Goal: Task Accomplishment & Management: Manage account settings

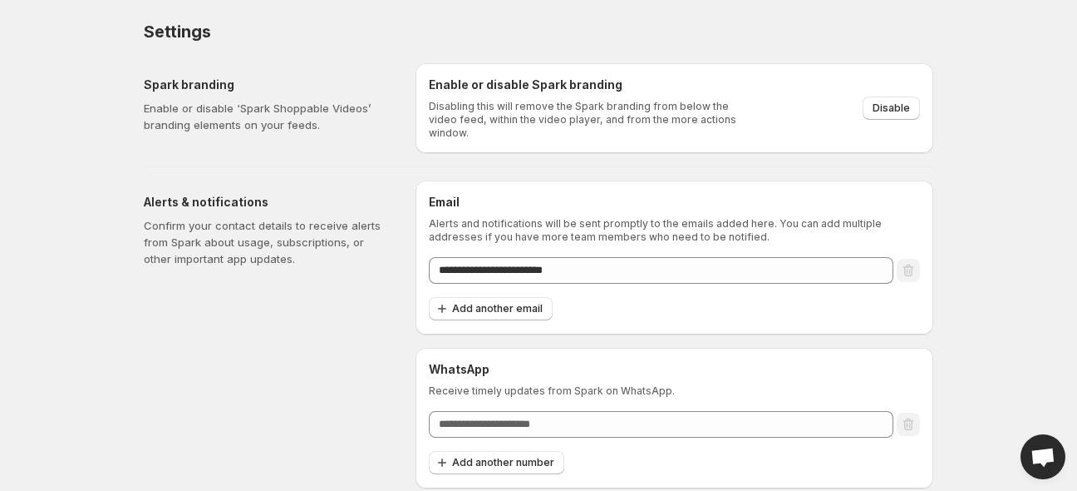
click at [1049, 443] on span "Open chat" at bounding box center [1043, 456] width 45 height 45
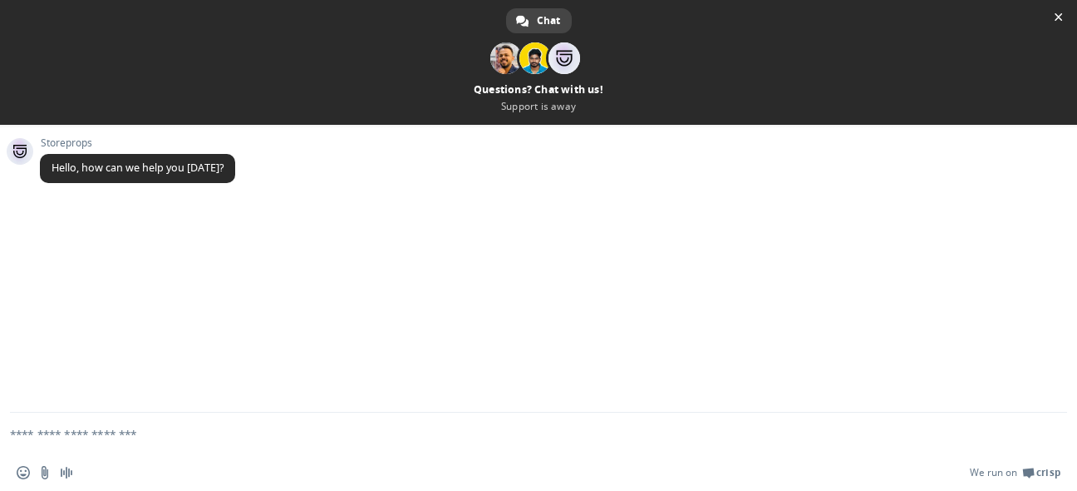
click at [249, 435] on textarea "Compose your message..." at bounding box center [519, 433] width 1018 height 42
type textarea "**"
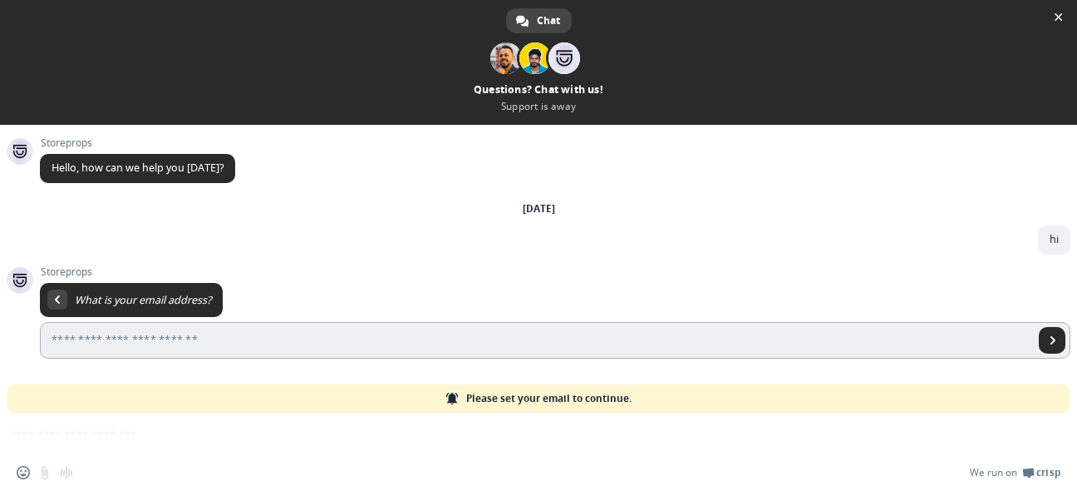
click at [270, 336] on input "Enter your email address..." at bounding box center [537, 340] width 994 height 37
type input "**********"
click at [1049, 342] on span "Send" at bounding box center [1053, 340] width 8 height 8
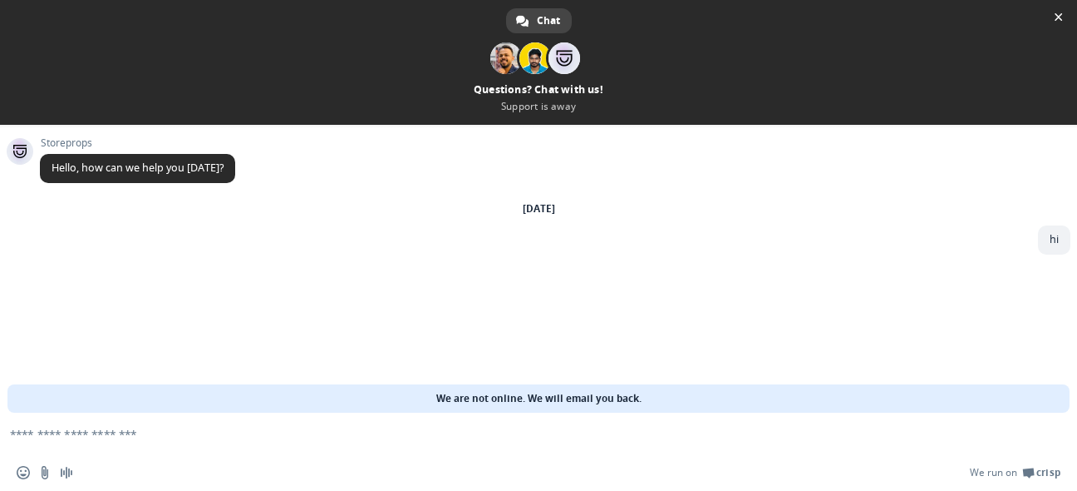
click at [183, 423] on textarea "Compose your message..." at bounding box center [519, 433] width 1018 height 42
paste textarea "**********"
type textarea "**********"
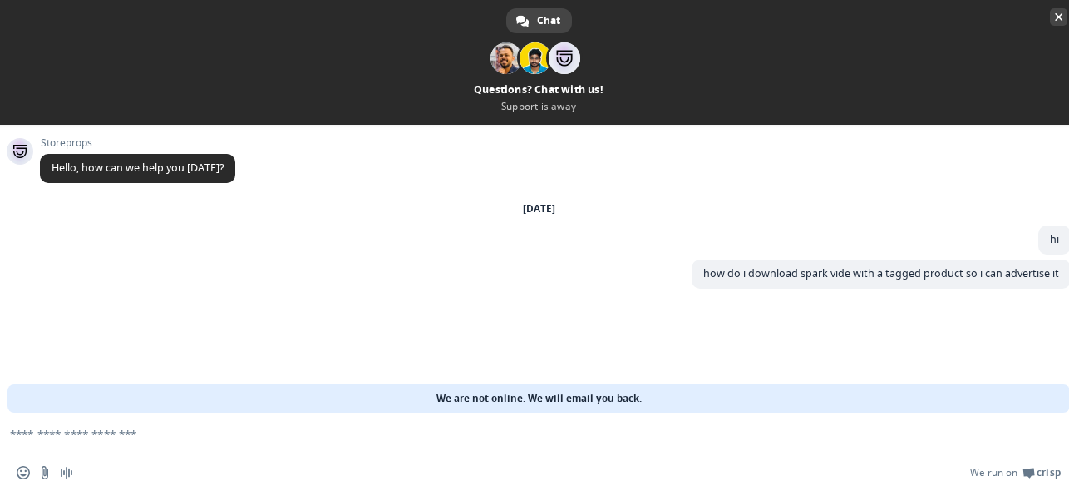
click at [1058, 14] on span "Close chat" at bounding box center [1059, 17] width 8 height 11
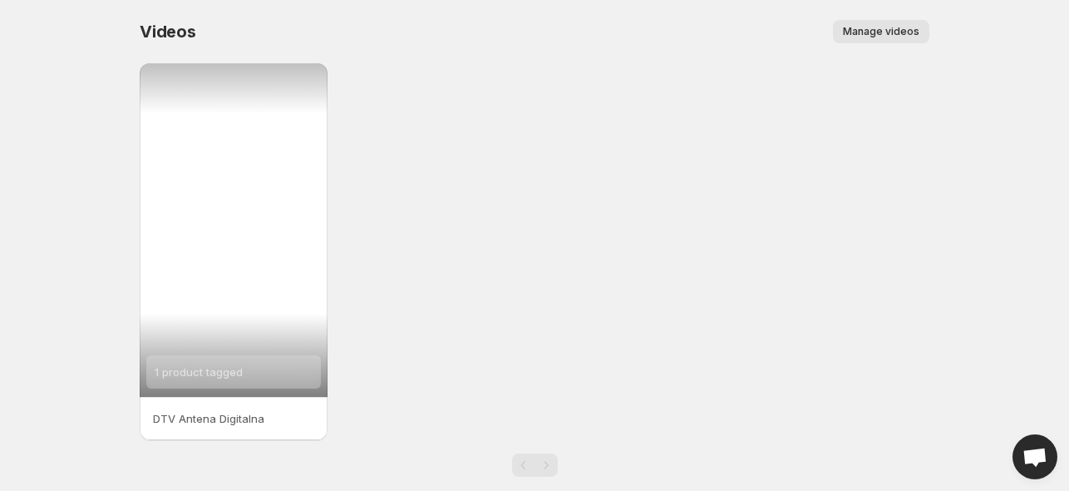
click at [302, 209] on div "1 product tagged" at bounding box center [234, 229] width 188 height 333
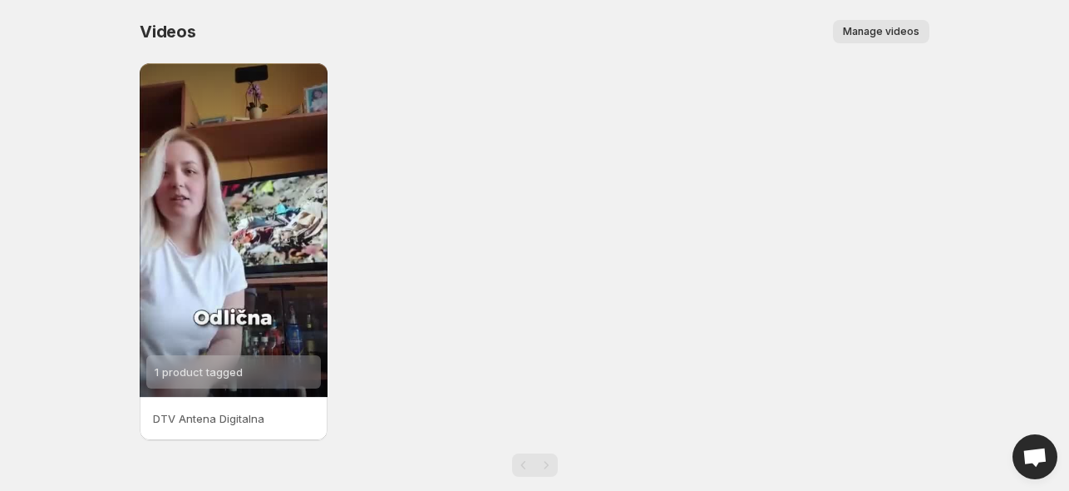
click at [865, 31] on span "Manage videos" at bounding box center [881, 31] width 76 height 13
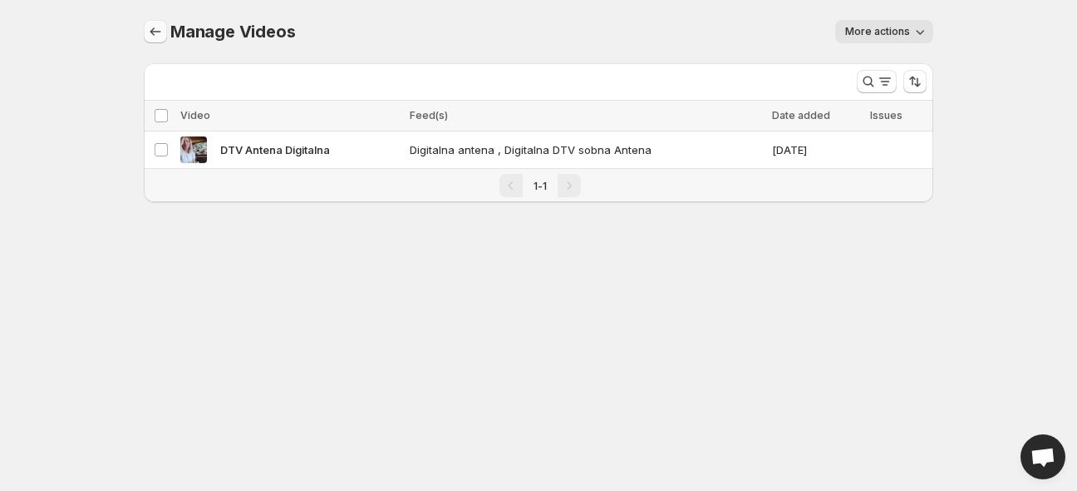
click at [162, 29] on icon "Manage Videos" at bounding box center [155, 31] width 17 height 17
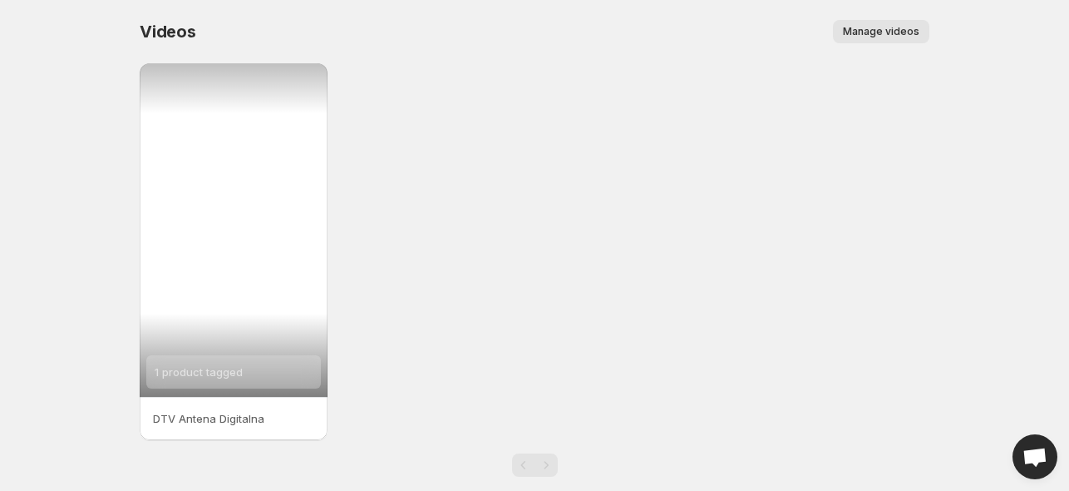
click at [246, 254] on div "1 product tagged" at bounding box center [234, 229] width 188 height 333
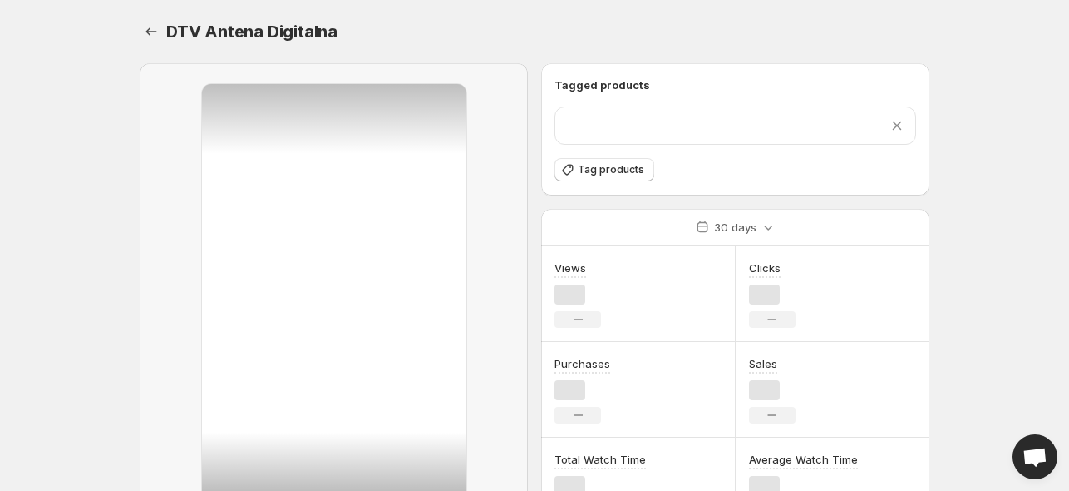
click at [246, 254] on div at bounding box center [334, 316] width 264 height 464
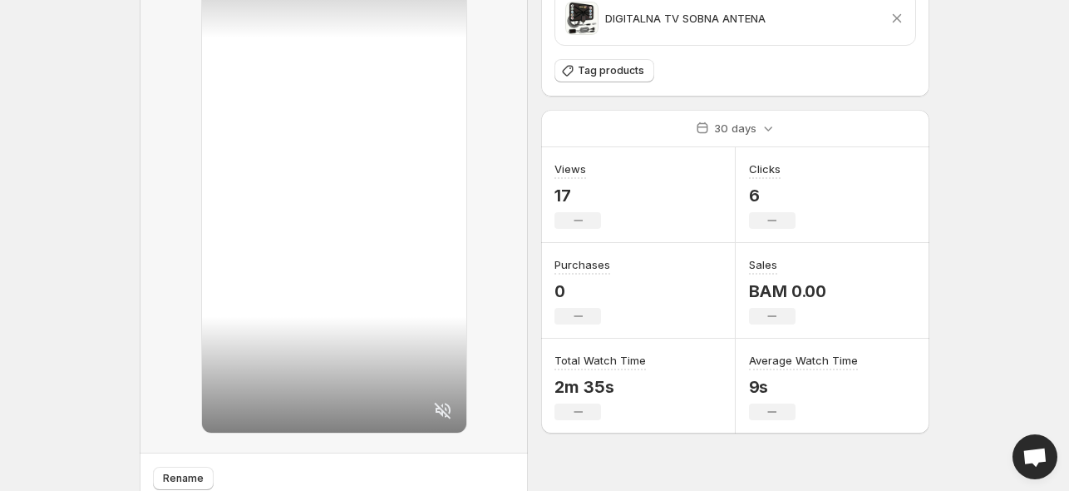
scroll to position [113, 0]
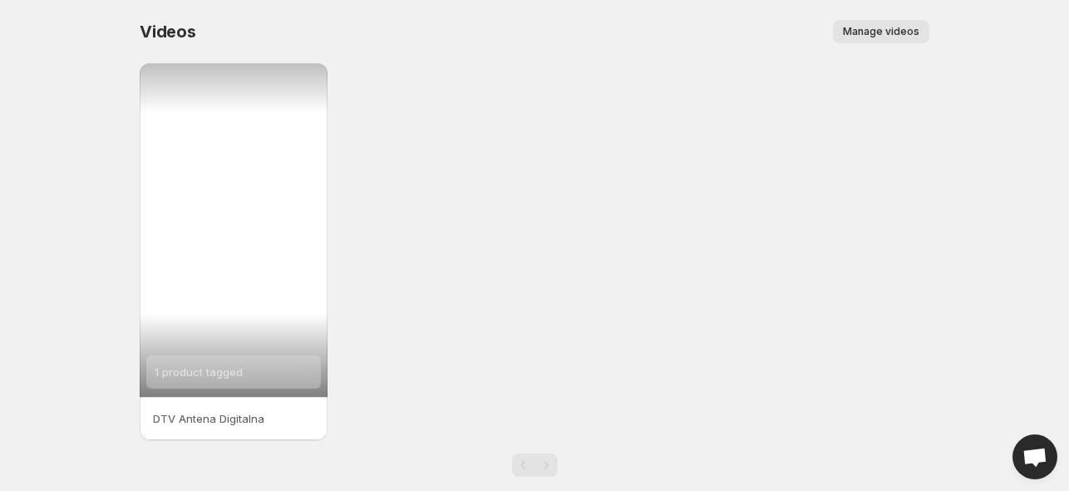
click at [225, 375] on span "1 product tagged" at bounding box center [199, 371] width 88 height 13
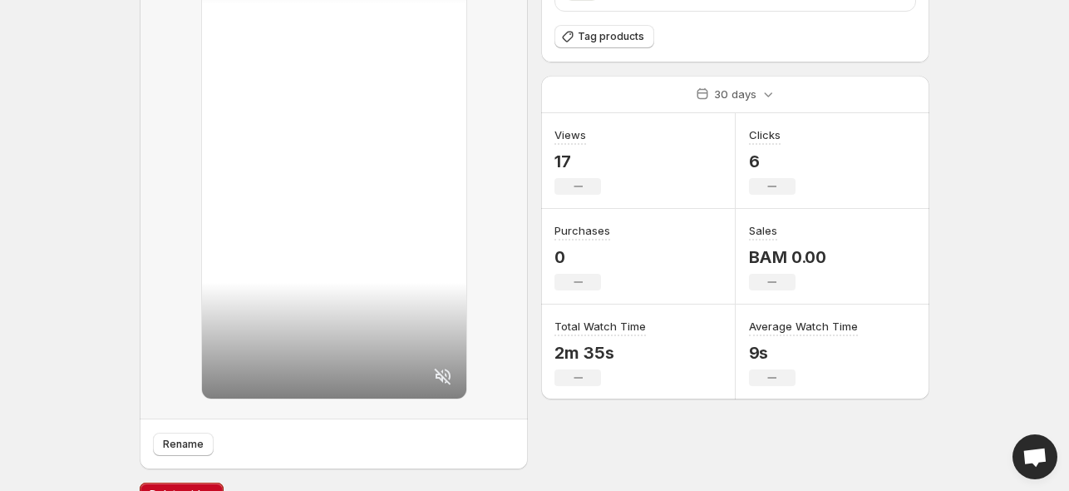
scroll to position [180, 0]
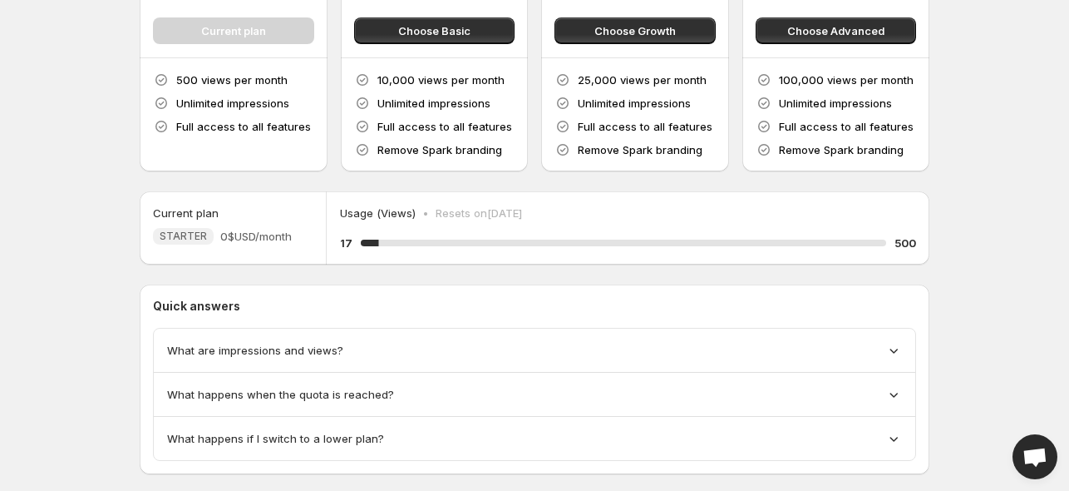
scroll to position [209, 0]
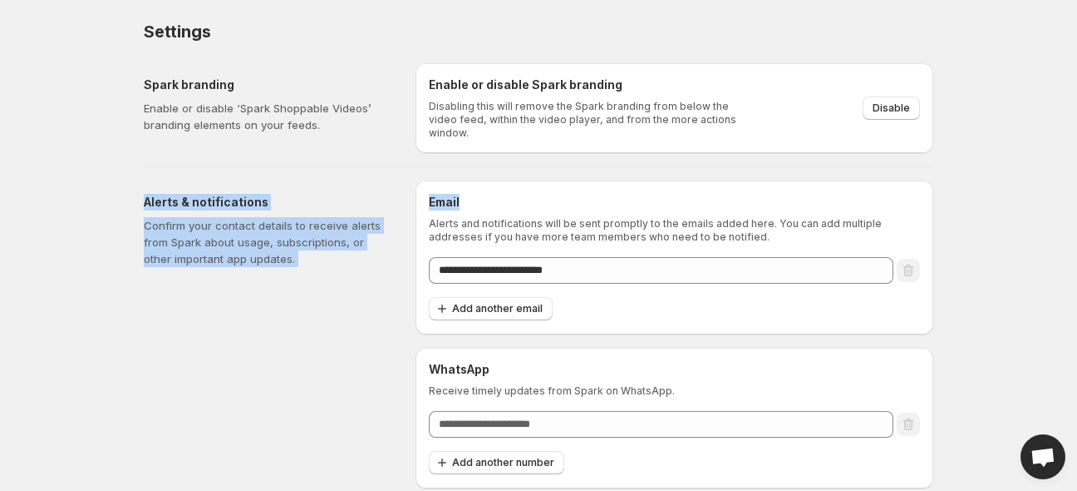
drag, startPoint x: 1077, startPoint y: 112, endPoint x: 1077, endPoint y: 191, distance: 79.0
click at [1068, 191] on body "**********" at bounding box center [538, 245] width 1077 height 491
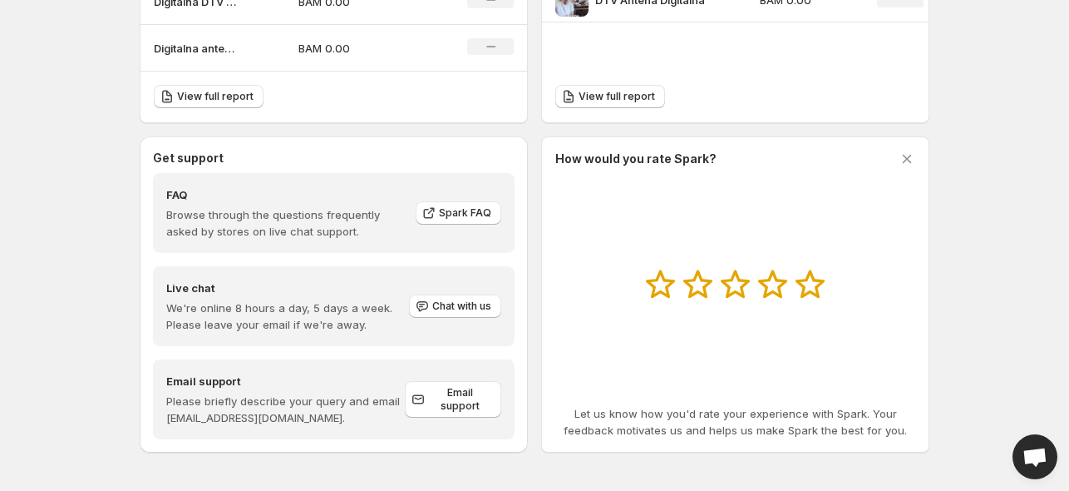
scroll to position [655, 0]
click at [467, 308] on span "Chat with us" at bounding box center [461, 304] width 59 height 13
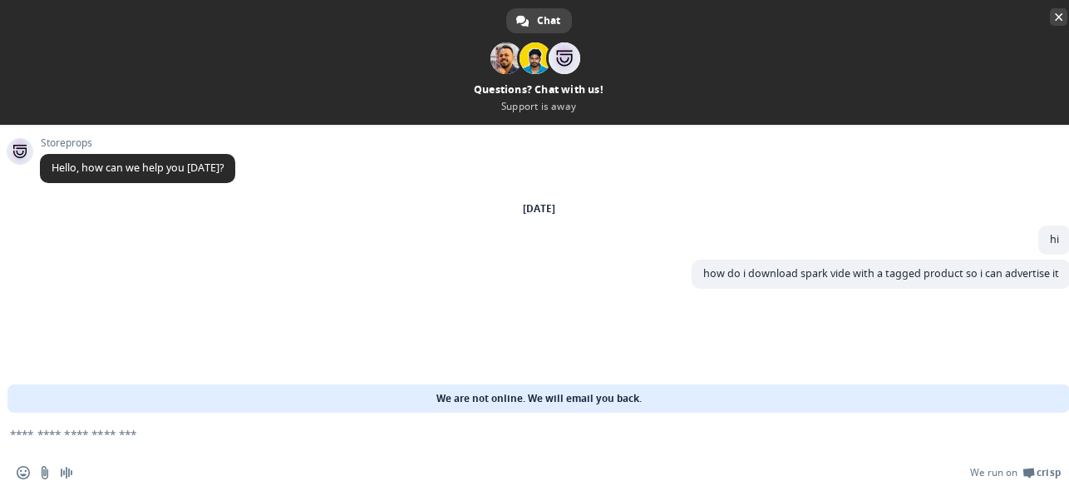
click at [1061, 15] on span "Close chat" at bounding box center [1059, 17] width 8 height 11
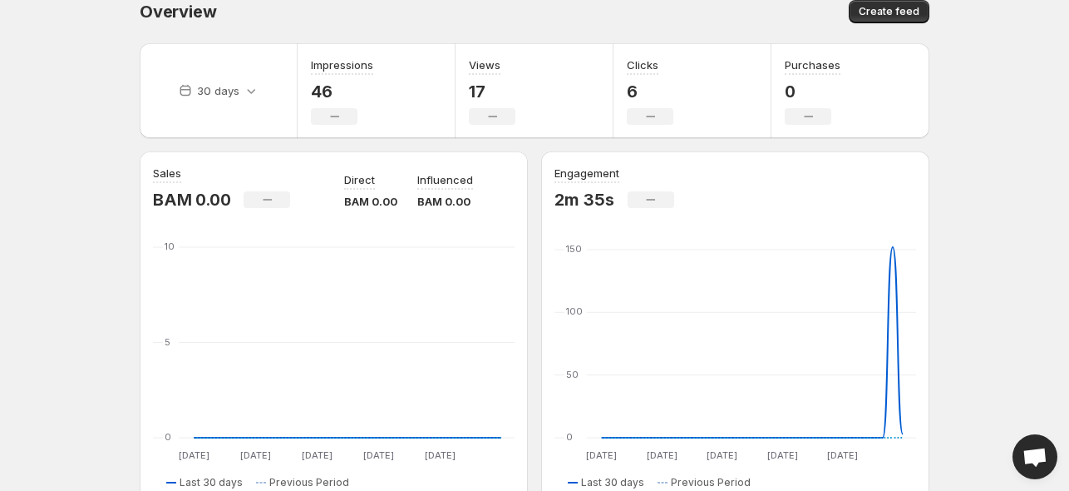
scroll to position [0, 0]
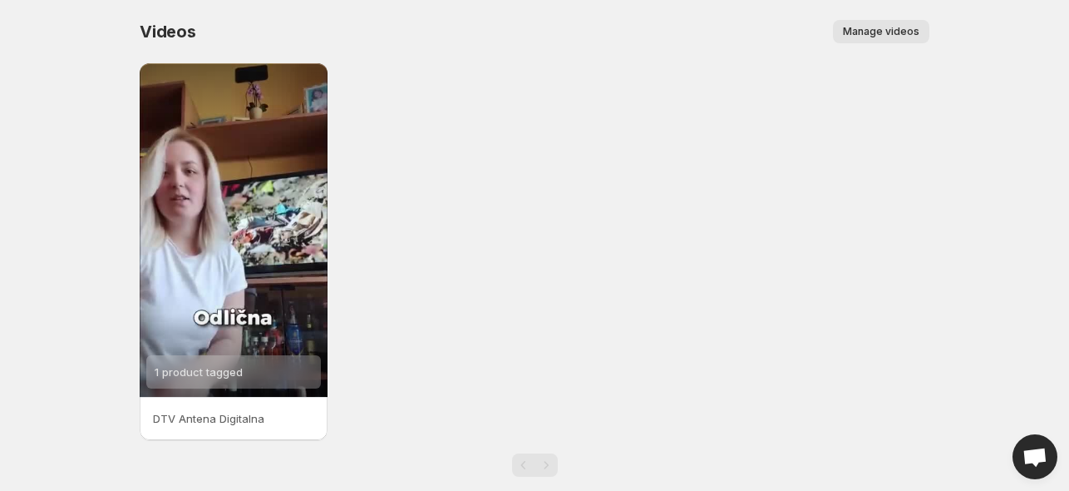
click at [890, 36] on span "Manage videos" at bounding box center [881, 31] width 76 height 13
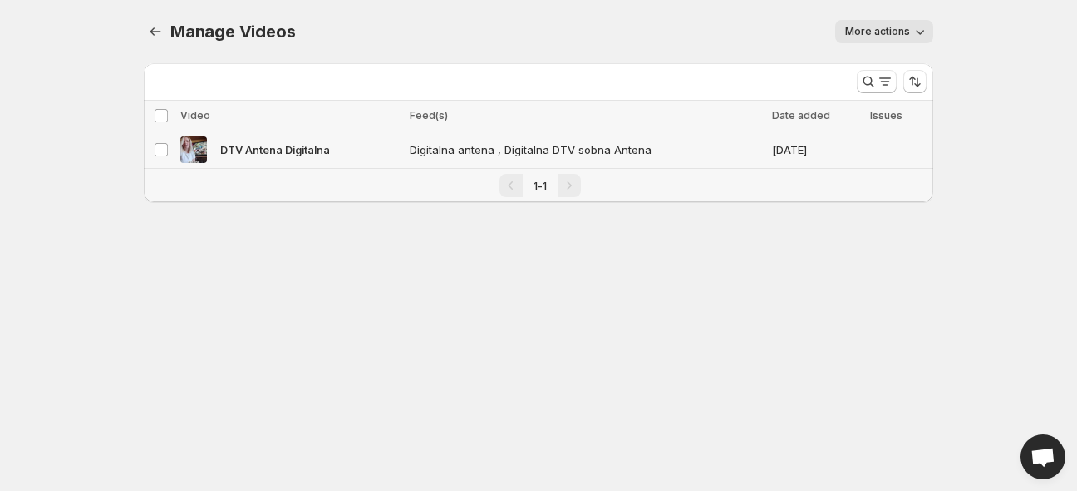
click at [318, 150] on span "DTV Antena Digitalna" at bounding box center [275, 149] width 110 height 17
click at [898, 40] on button "More actions" at bounding box center [885, 31] width 98 height 23
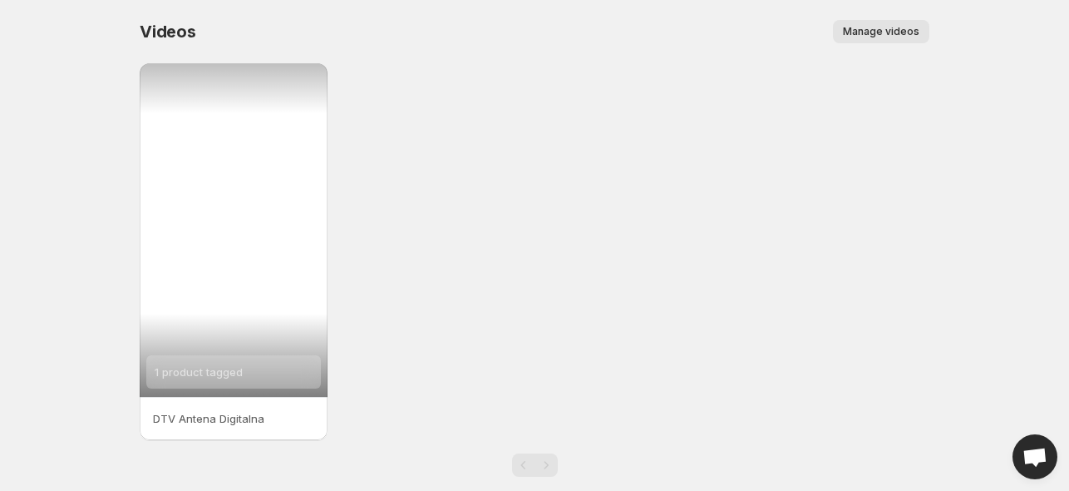
click at [306, 86] on div "1 product tagged" at bounding box center [234, 229] width 188 height 333
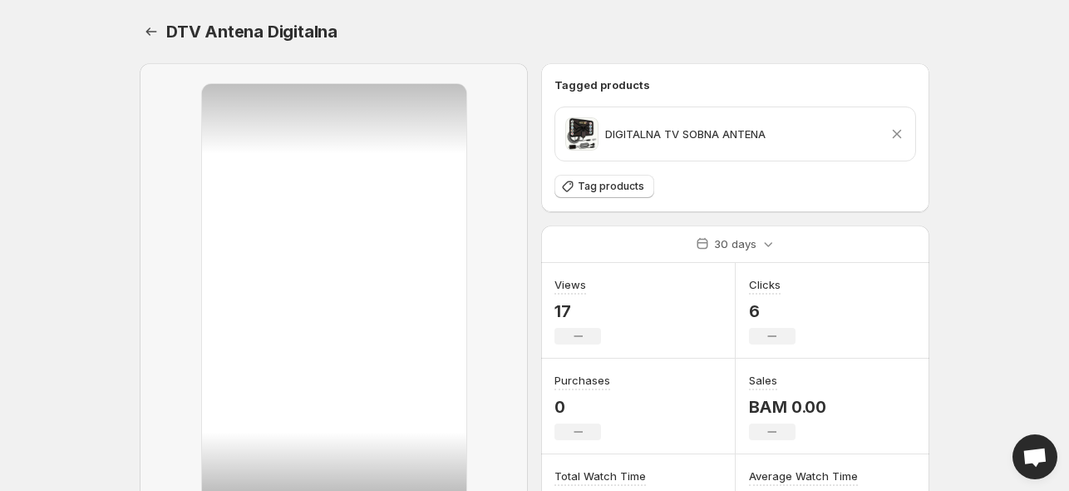
click at [979, 192] on body "Home Feeds Videos Subscription Settings DTV Antena Digitalna. This page is read…" at bounding box center [534, 245] width 1069 height 491
click at [1024, 193] on body "Home Feeds Videos Subscription Settings DTV Antena Digitalna. This page is read…" at bounding box center [534, 245] width 1069 height 491
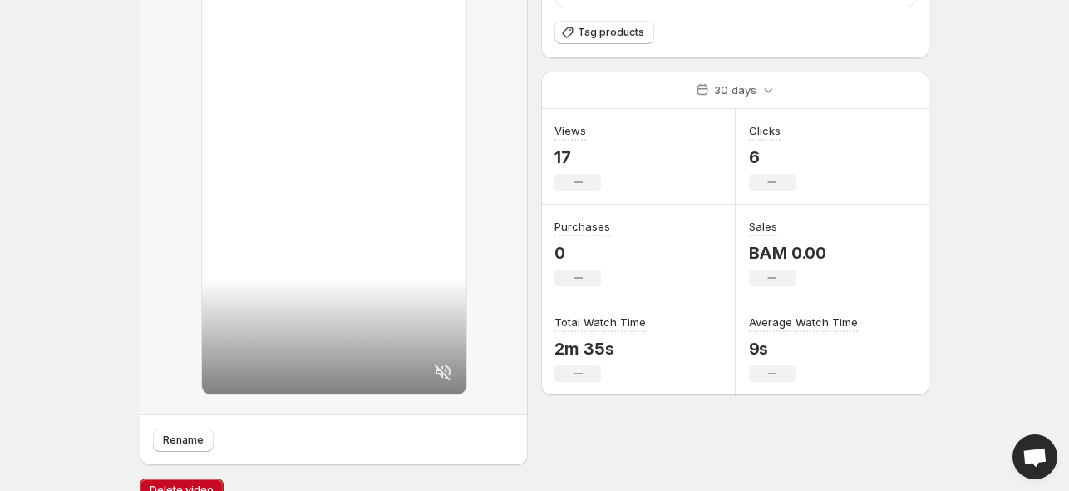
scroll to position [180, 0]
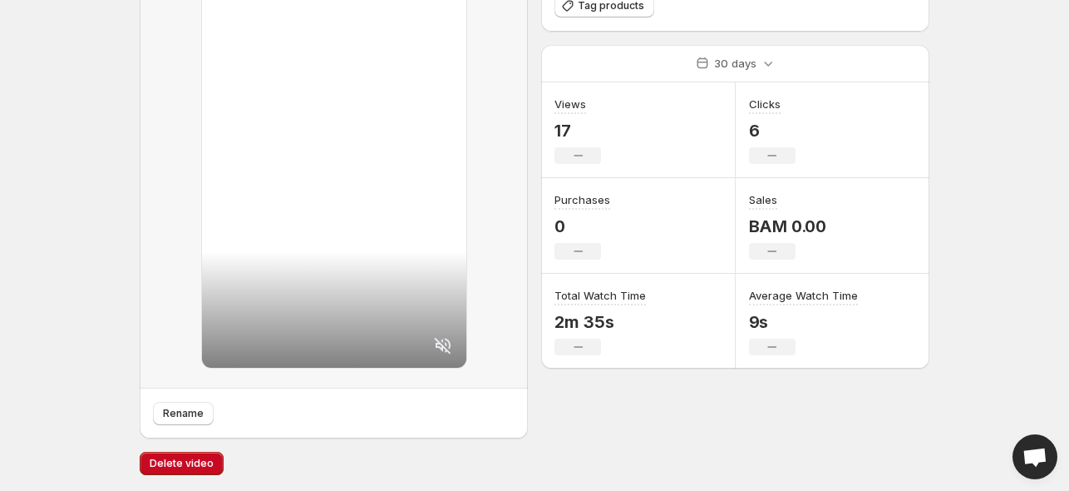
click at [357, 252] on div at bounding box center [334, 136] width 264 height 464
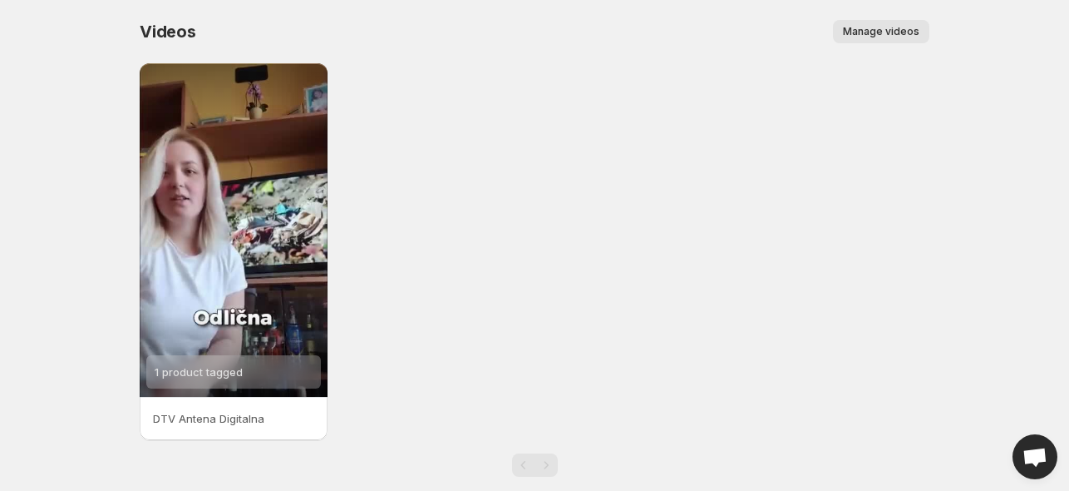
click at [884, 19] on div "Videos. This page is ready Videos Manage videos More actions Manage videos" at bounding box center [535, 31] width 790 height 63
click at [881, 25] on button "Manage videos" at bounding box center [881, 31] width 96 height 23
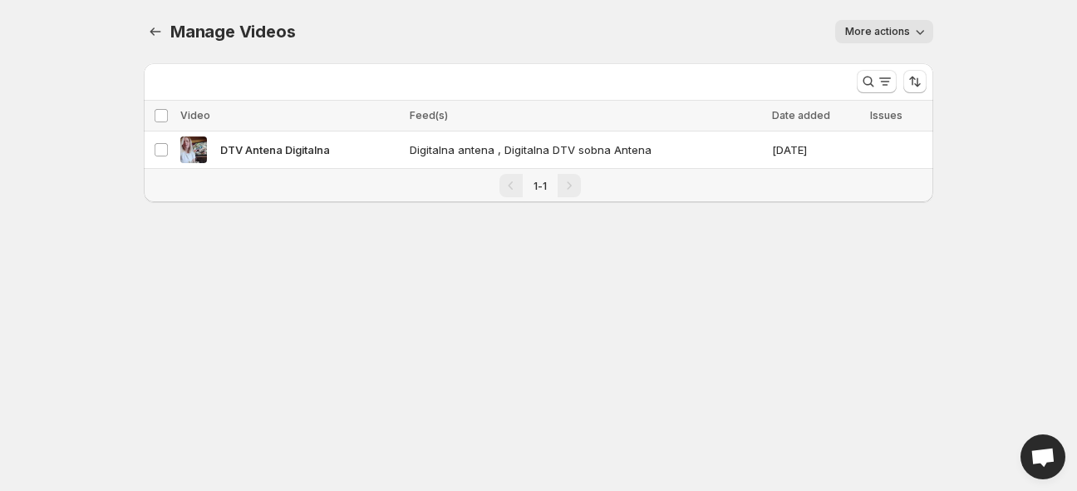
click at [920, 30] on icon "button" at bounding box center [920, 31] width 17 height 17
click at [918, 69] on span "Regenerate missing previews" at bounding box center [925, 66] width 154 height 13
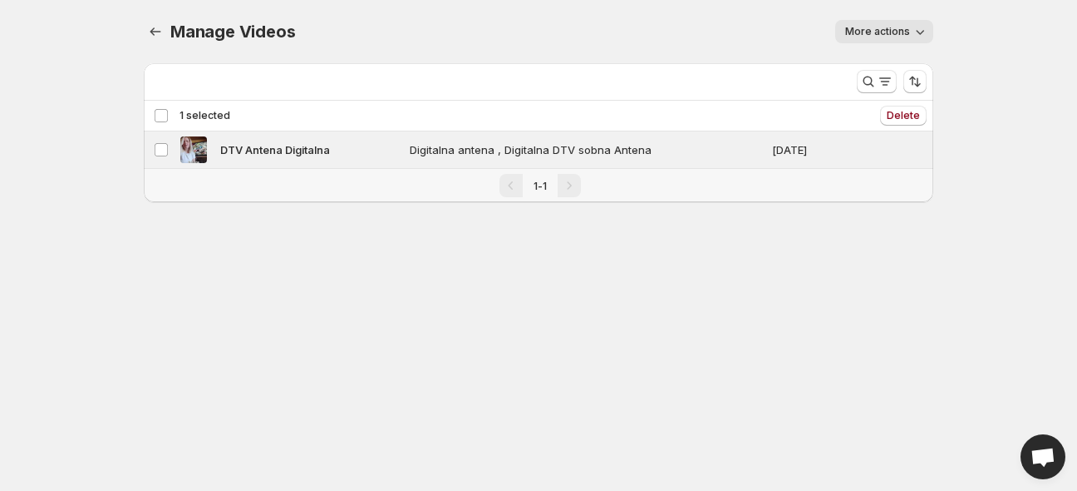
click at [865, 26] on span "More actions" at bounding box center [878, 31] width 65 height 13
click at [464, 153] on span "Digitalna antena , Digitalna DTV sobna Antena" at bounding box center [534, 149] width 249 height 17
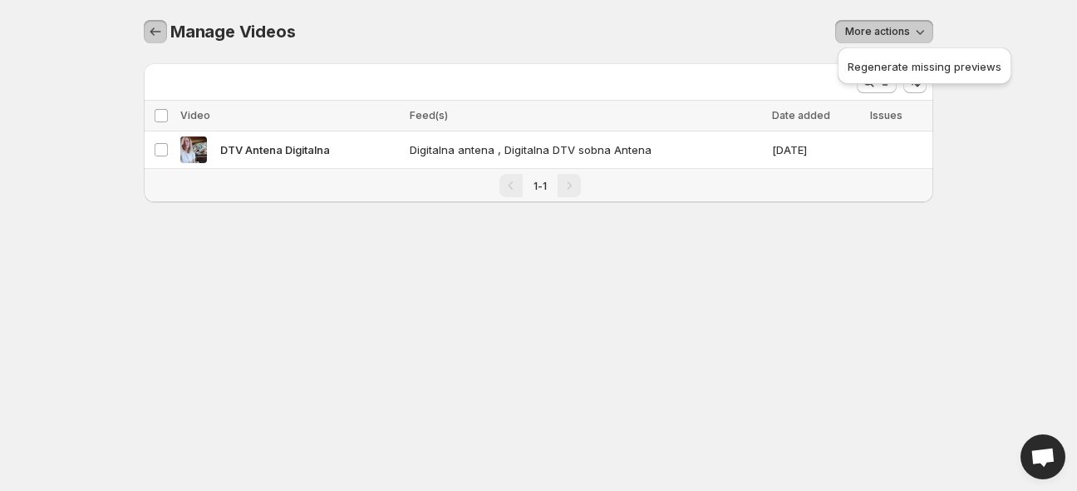
click at [145, 23] on button "Manage Videos" at bounding box center [155, 31] width 23 height 23
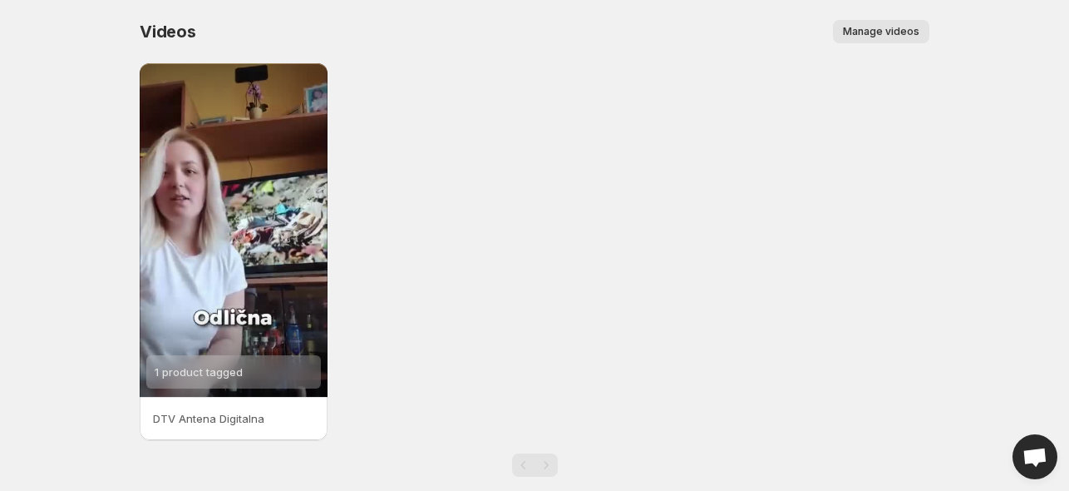
click at [145, 23] on span "Videos" at bounding box center [168, 32] width 57 height 20
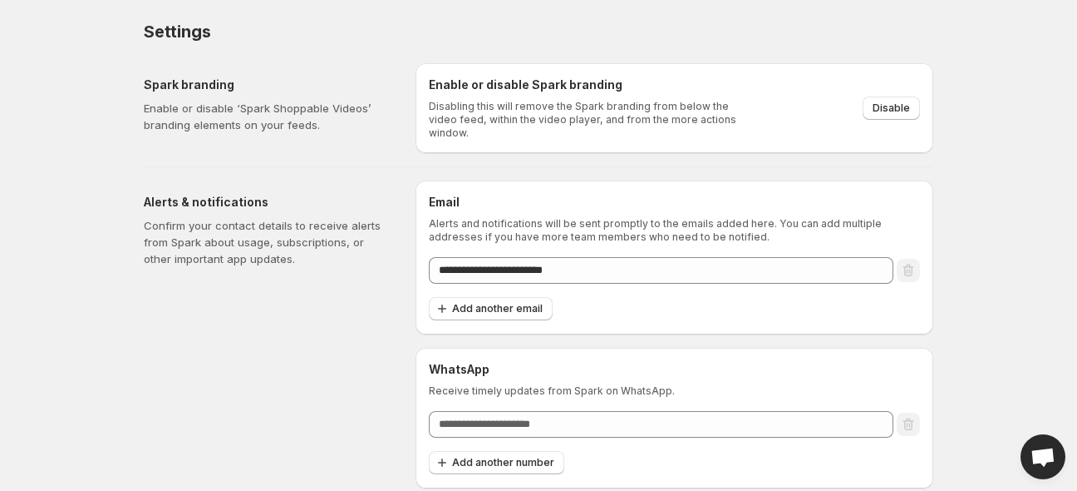
click at [1017, 141] on body "**********" at bounding box center [538, 245] width 1077 height 491
click at [369, 229] on p "Confirm your contact details to receive alerts from Spark about usage, subscrip…" at bounding box center [266, 242] width 245 height 50
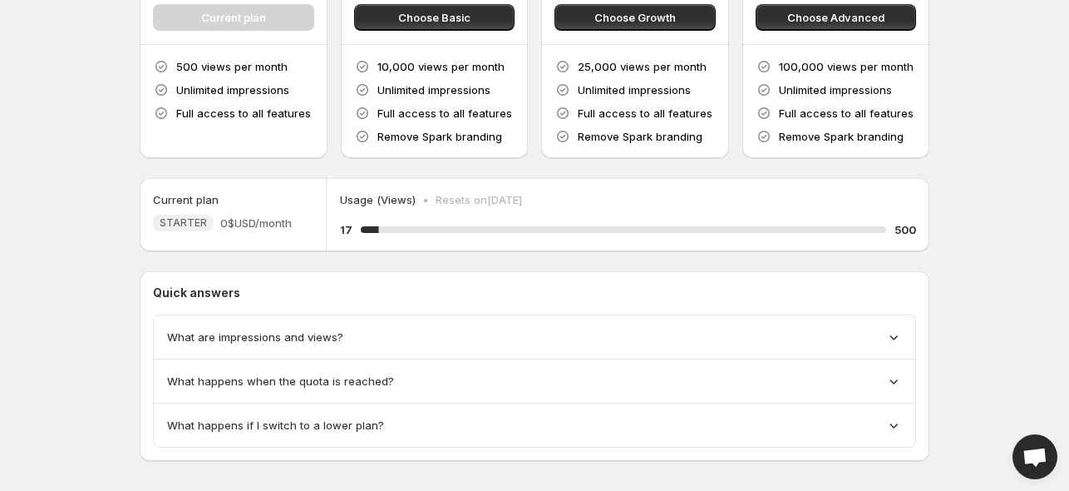
scroll to position [209, 0]
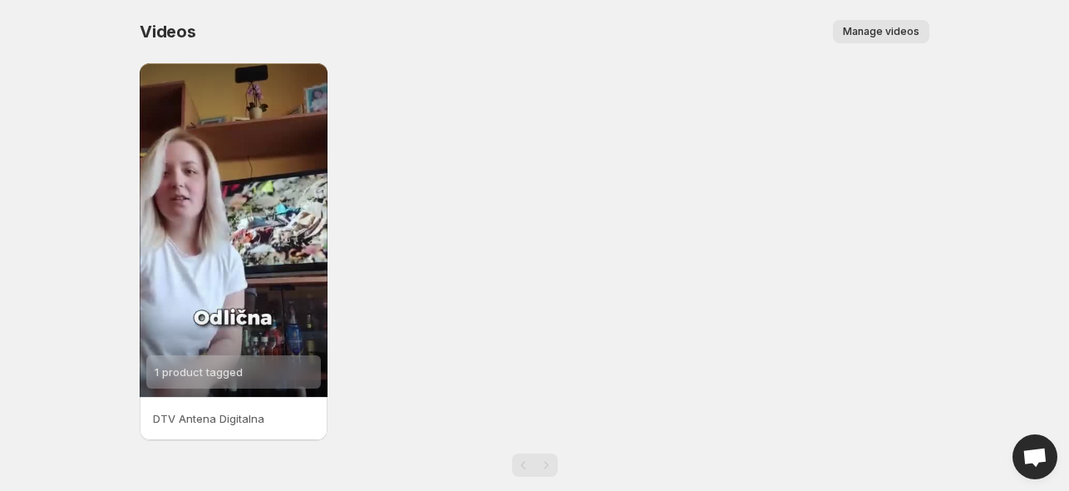
click at [885, 42] on button "Manage videos" at bounding box center [881, 31] width 96 height 23
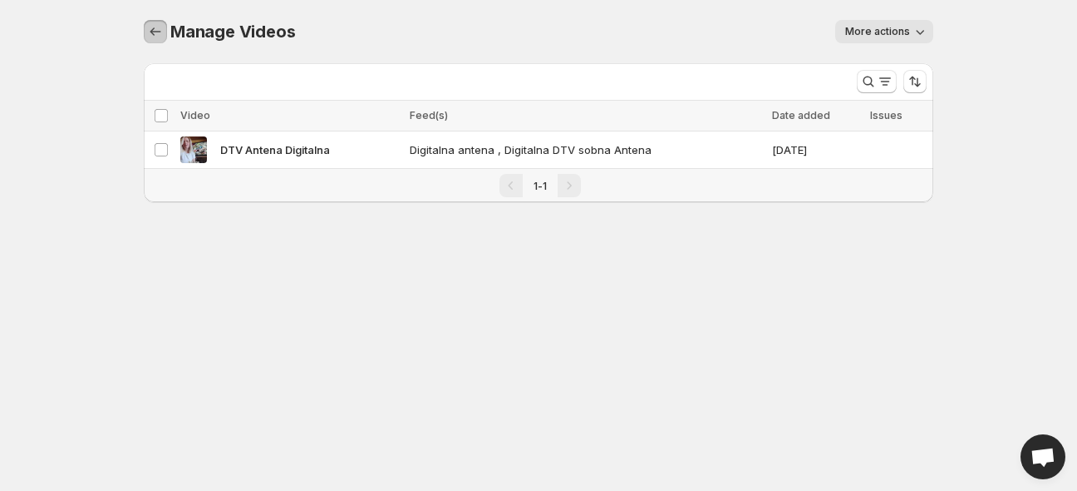
click at [156, 36] on icon "Manage Videos" at bounding box center [155, 31] width 17 height 17
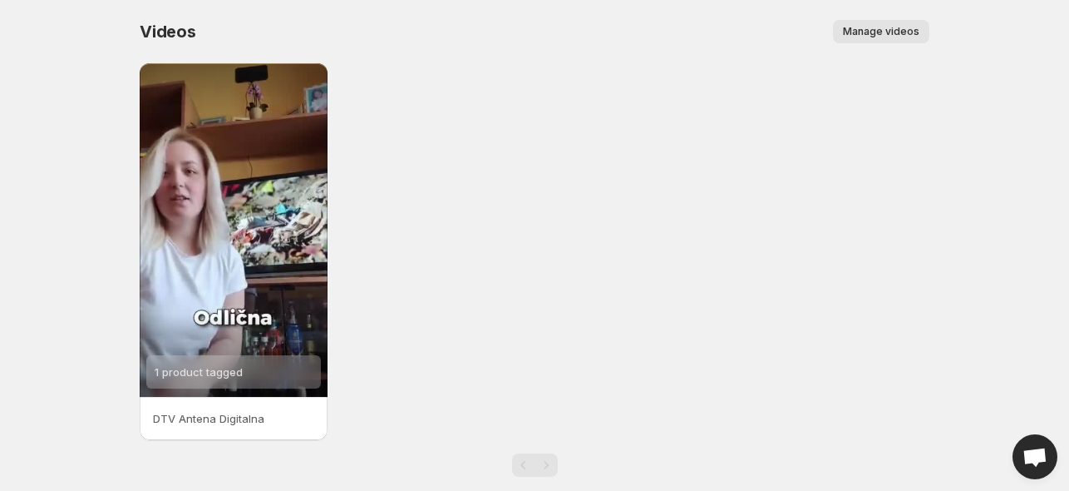
scroll to position [25, 0]
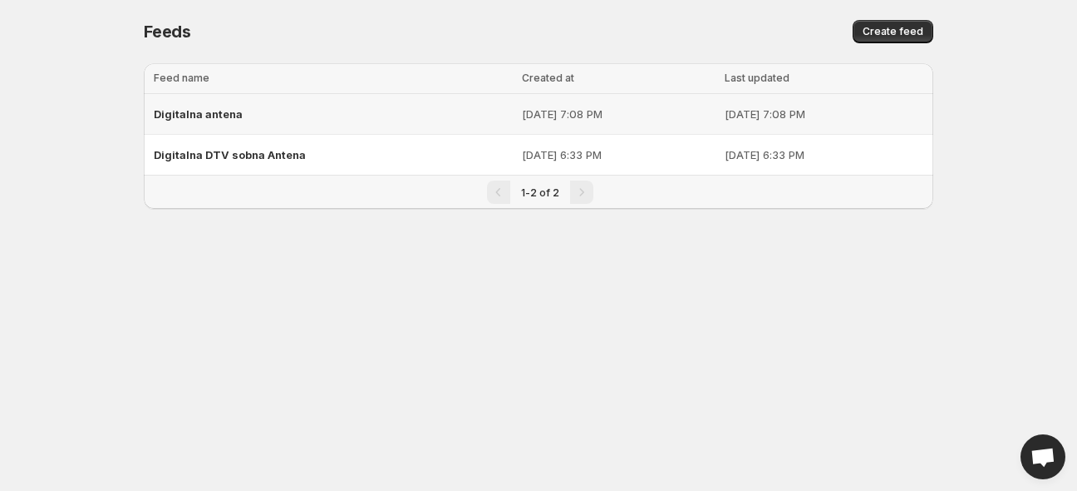
click at [574, 116] on p "Aug 23, 2025, 7:08 PM" at bounding box center [618, 114] width 193 height 17
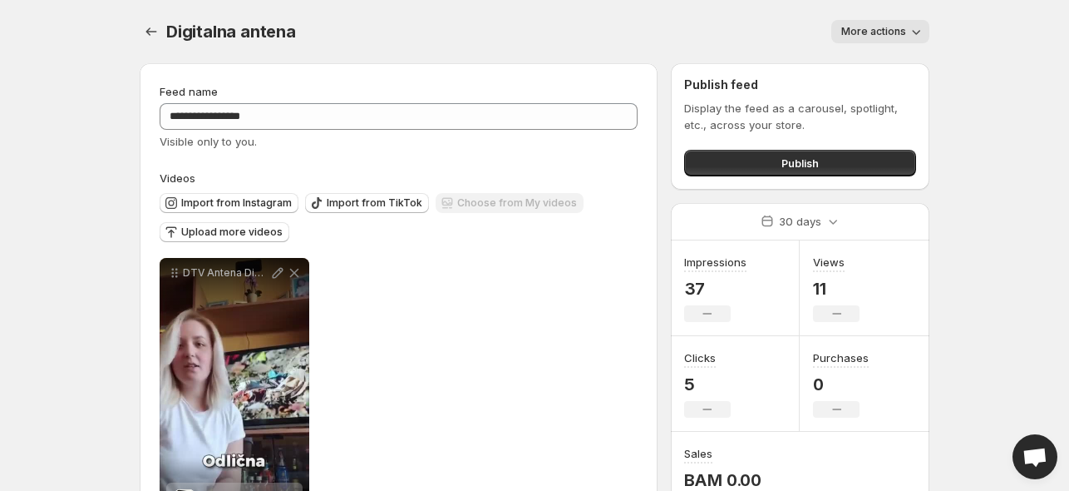
click at [904, 19] on div "Digitalna antena . This page is ready Digitalna antena More actions More action…" at bounding box center [535, 31] width 790 height 63
click at [902, 29] on span "More actions" at bounding box center [873, 31] width 65 height 13
click at [944, 61] on div "**********" at bounding box center [535, 282] width 830 height 564
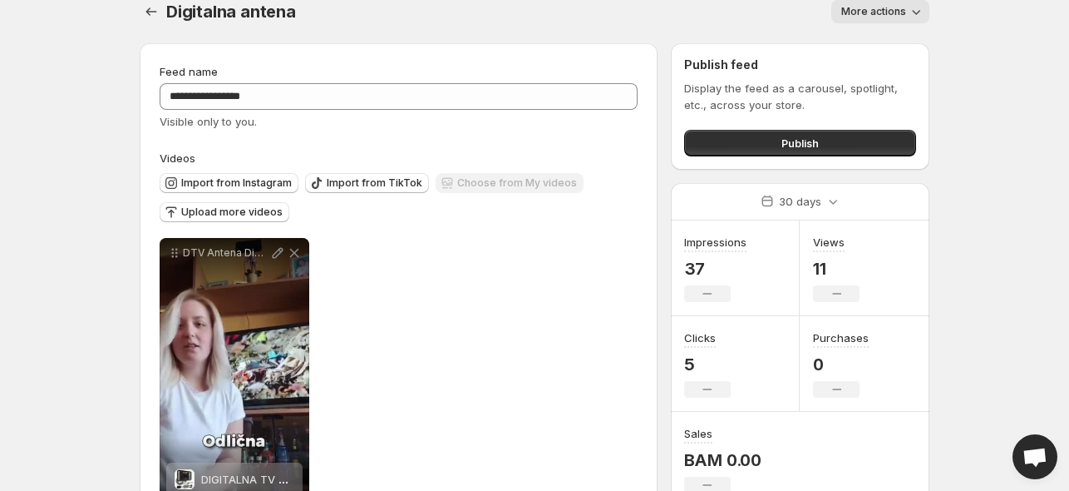
scroll to position [73, 0]
